Goal: Find specific page/section: Find specific page/section

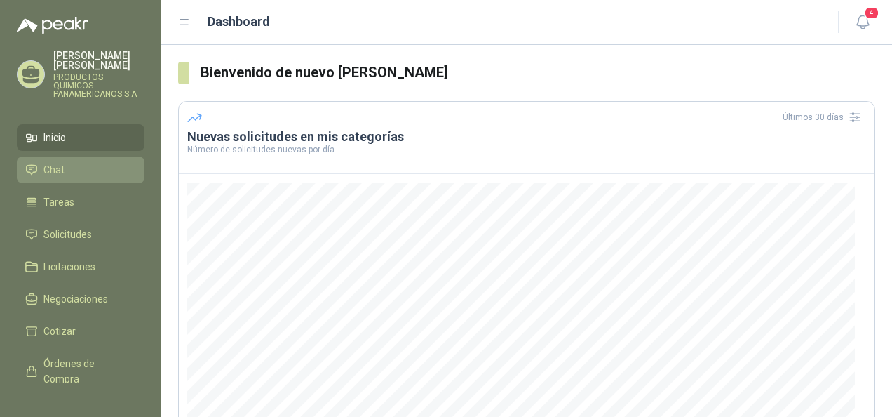
click at [73, 180] on link "Chat" at bounding box center [81, 169] width 128 height 27
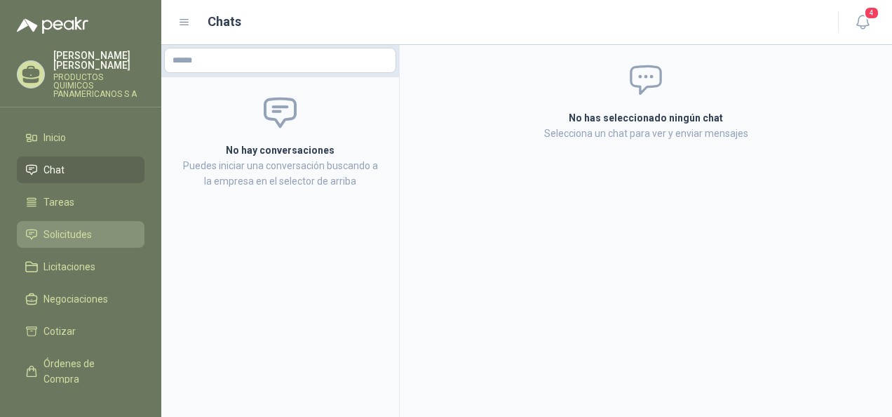
click at [73, 229] on span "Solicitudes" at bounding box center [67, 234] width 48 height 15
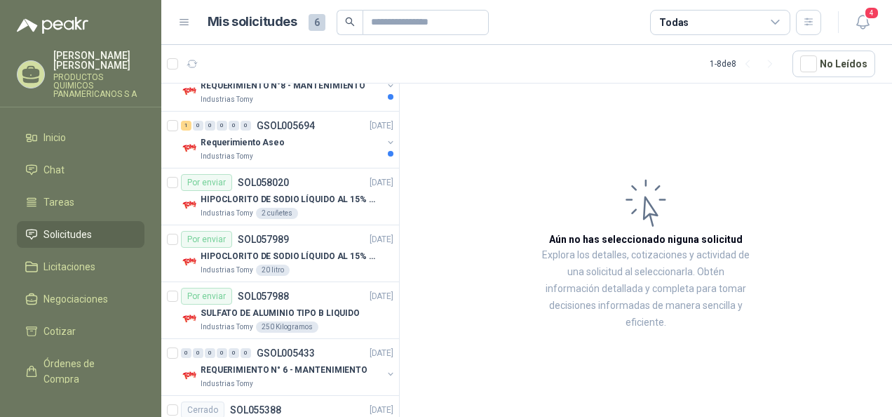
scroll to position [161, 0]
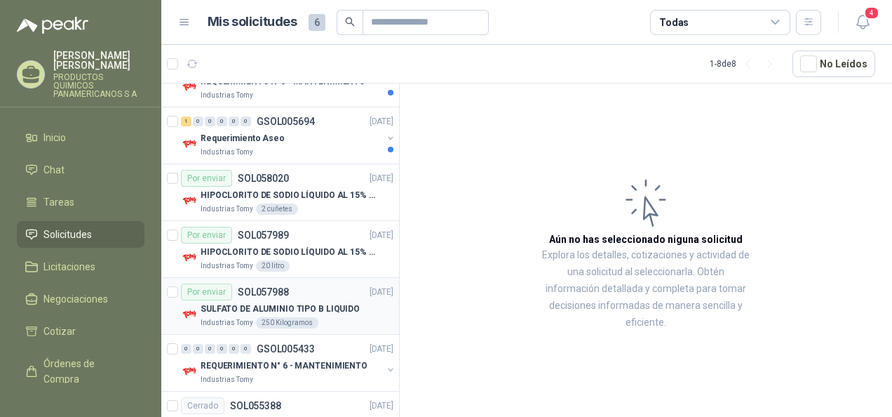
click at [300, 296] on div "Por enviar SOL057988 [DATE]" at bounding box center [287, 291] width 213 height 17
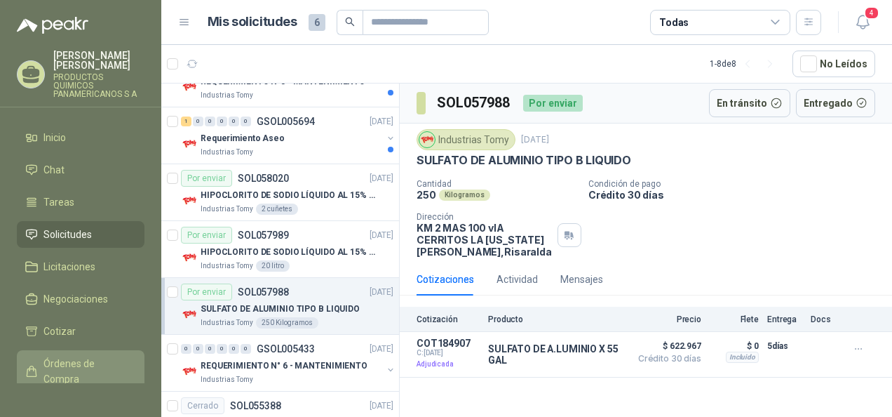
click at [83, 368] on span "Órdenes de Compra" at bounding box center [87, 371] width 88 height 31
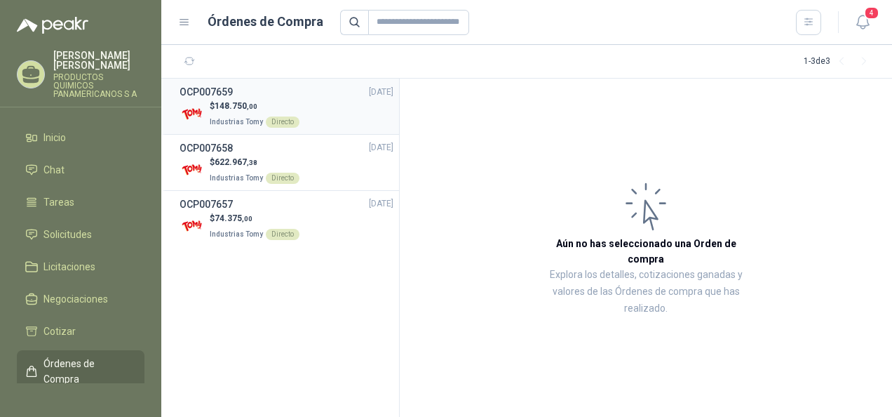
click at [226, 104] on span "148.750 ,00" at bounding box center [236, 106] width 43 height 10
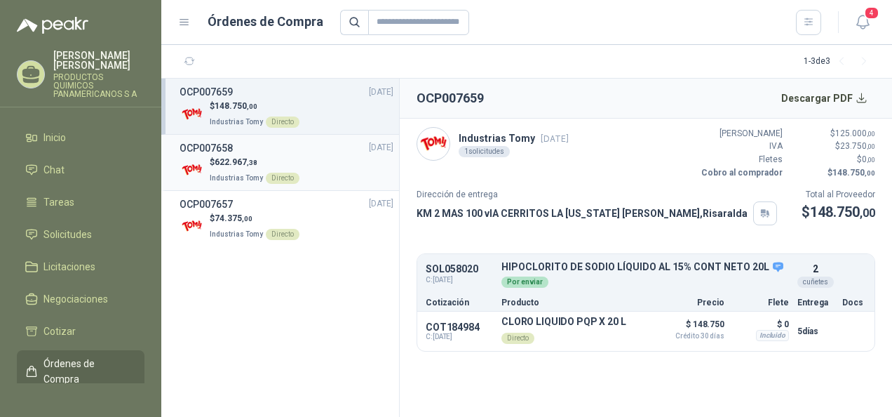
click at [224, 168] on p "$ 622.967 ,38" at bounding box center [255, 162] width 90 height 13
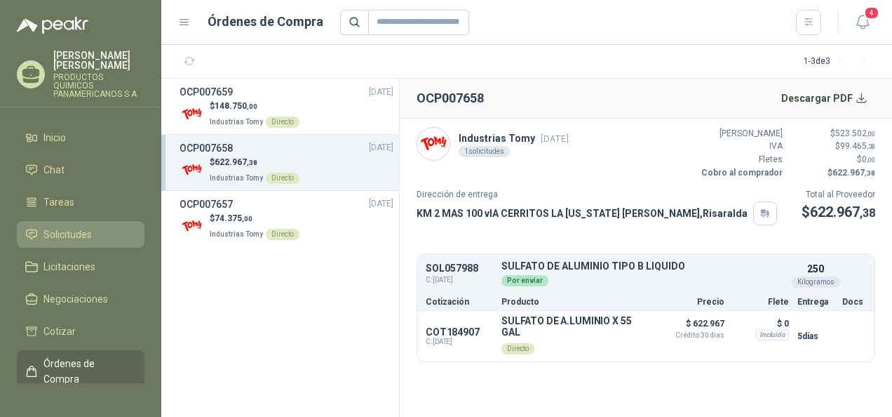
click at [69, 232] on span "Solicitudes" at bounding box center [67, 234] width 48 height 15
